Goal: Navigation & Orientation: Understand site structure

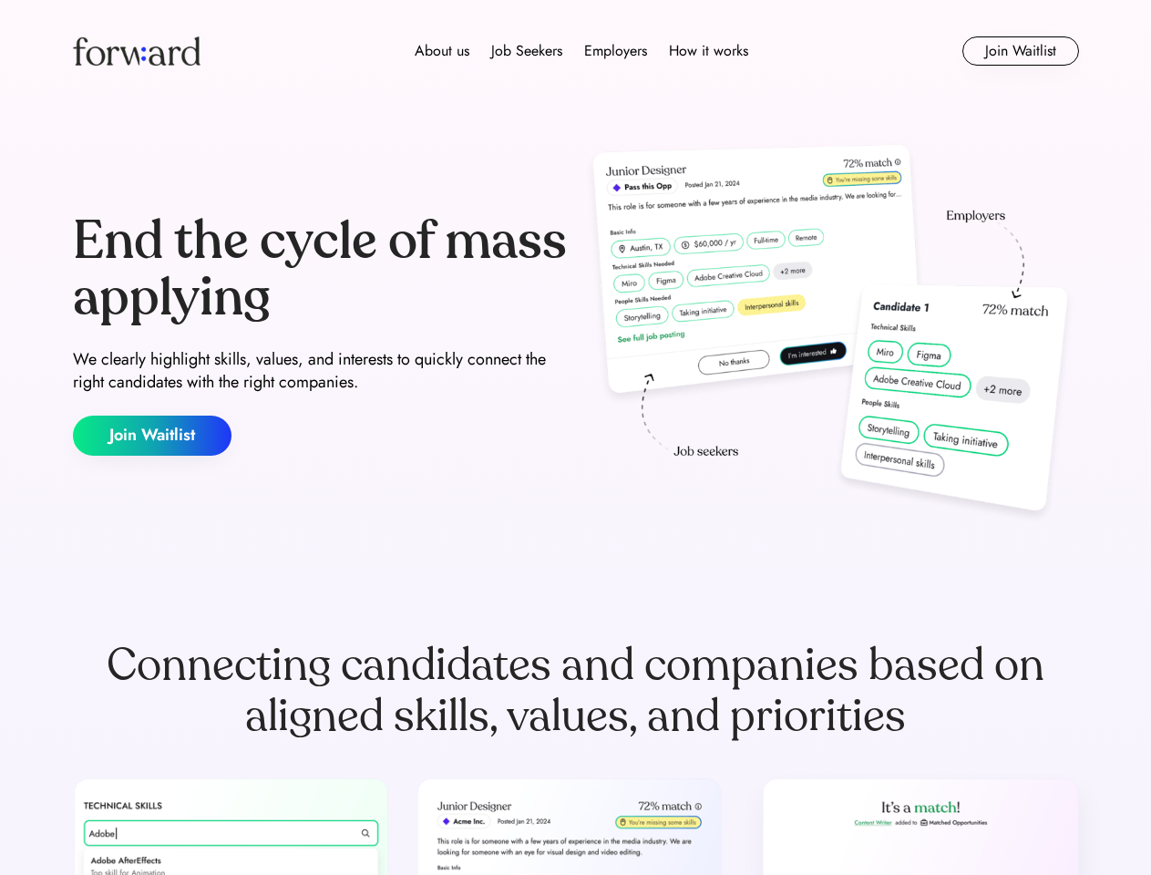
click at [575, 437] on div "End the cycle of mass applying We clearly highlight skills, values, and interes…" at bounding box center [576, 334] width 1006 height 392
click at [576, 51] on div "About us Job Seekers Employers How it works" at bounding box center [581, 51] width 718 height 22
click at [137, 51] on img at bounding box center [137, 50] width 128 height 29
click at [581, 51] on div "About us Job Seekers Employers How it works" at bounding box center [581, 51] width 718 height 22
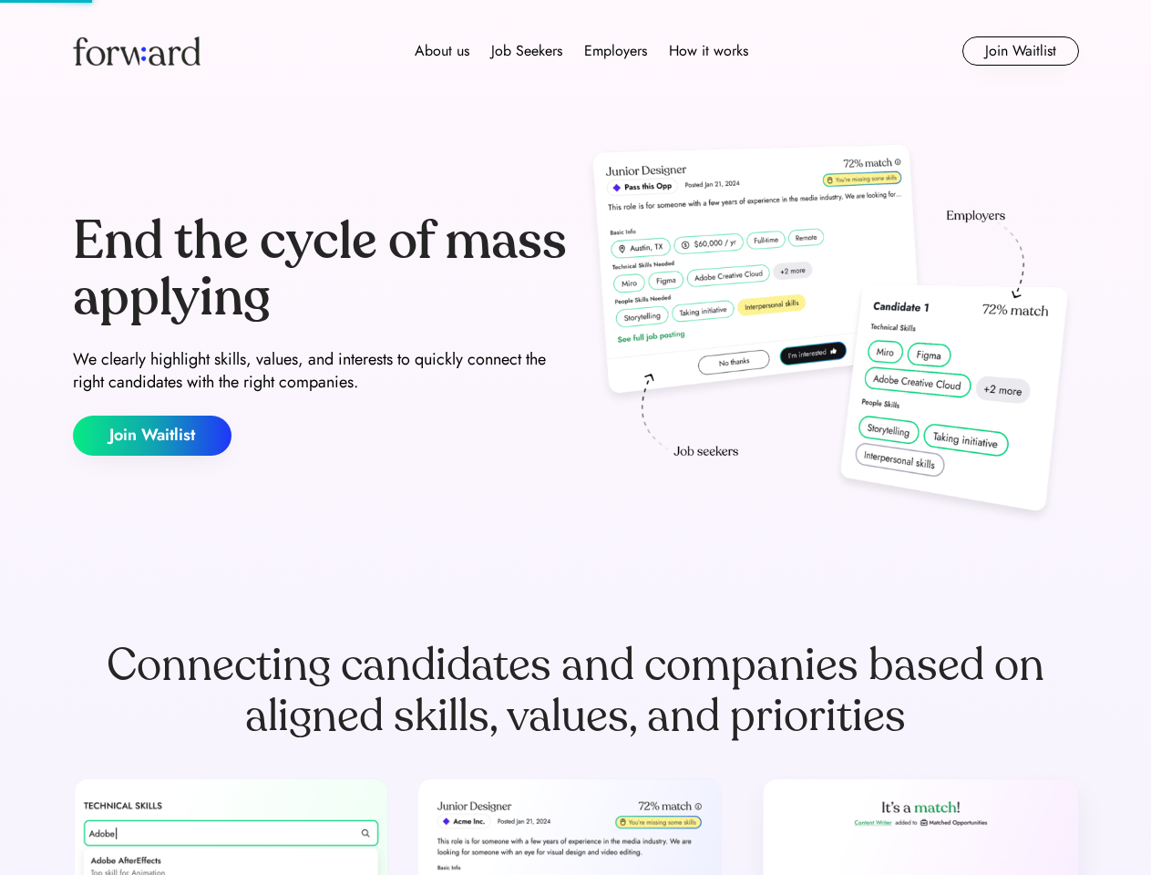
click at [442, 51] on div "About us" at bounding box center [442, 51] width 55 height 22
click at [527, 51] on div "Job Seekers" at bounding box center [526, 51] width 71 height 22
click at [615, 51] on div "Employers" at bounding box center [615, 51] width 63 height 22
click at [707, 51] on div "How it works" at bounding box center [708, 51] width 79 height 22
click at [1020, 51] on button "Join Waitlist" at bounding box center [1020, 50] width 117 height 29
